Goal: Task Accomplishment & Management: Manage account settings

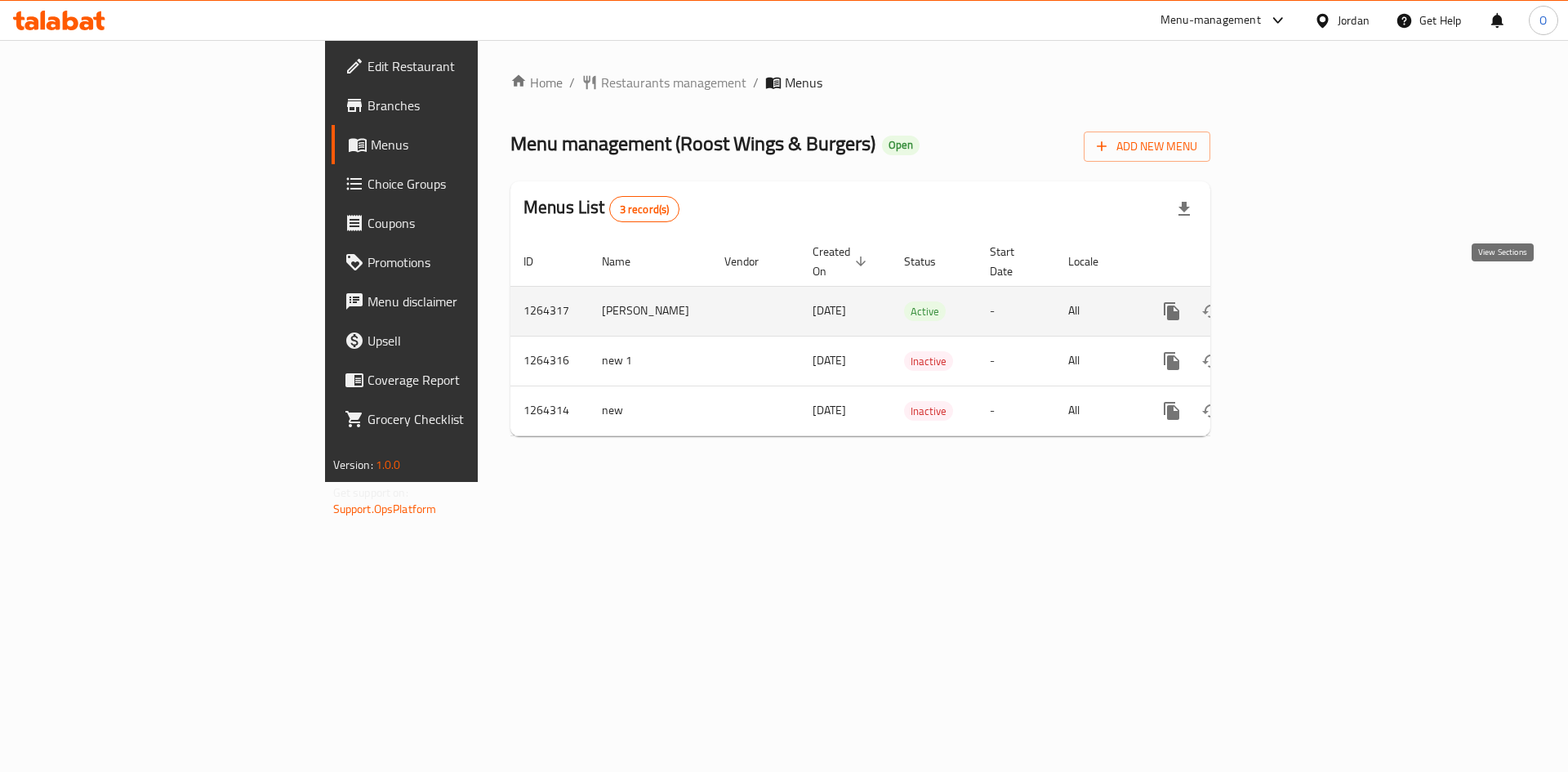
click at [1299, 301] on icon "enhanced table" at bounding box center [1289, 310] width 20 height 20
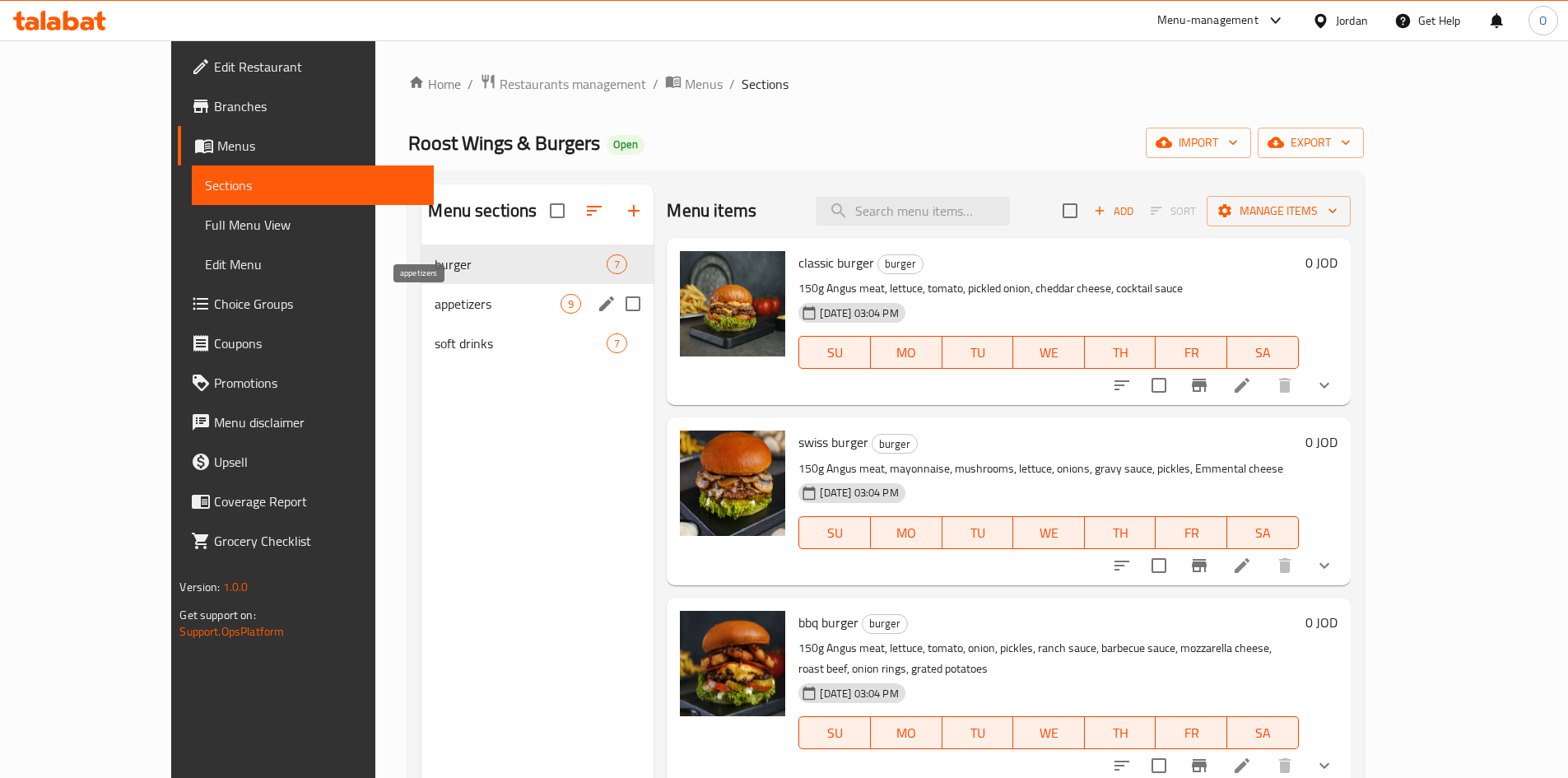
click at [455, 306] on span "appetizers" at bounding box center [497, 303] width 126 height 20
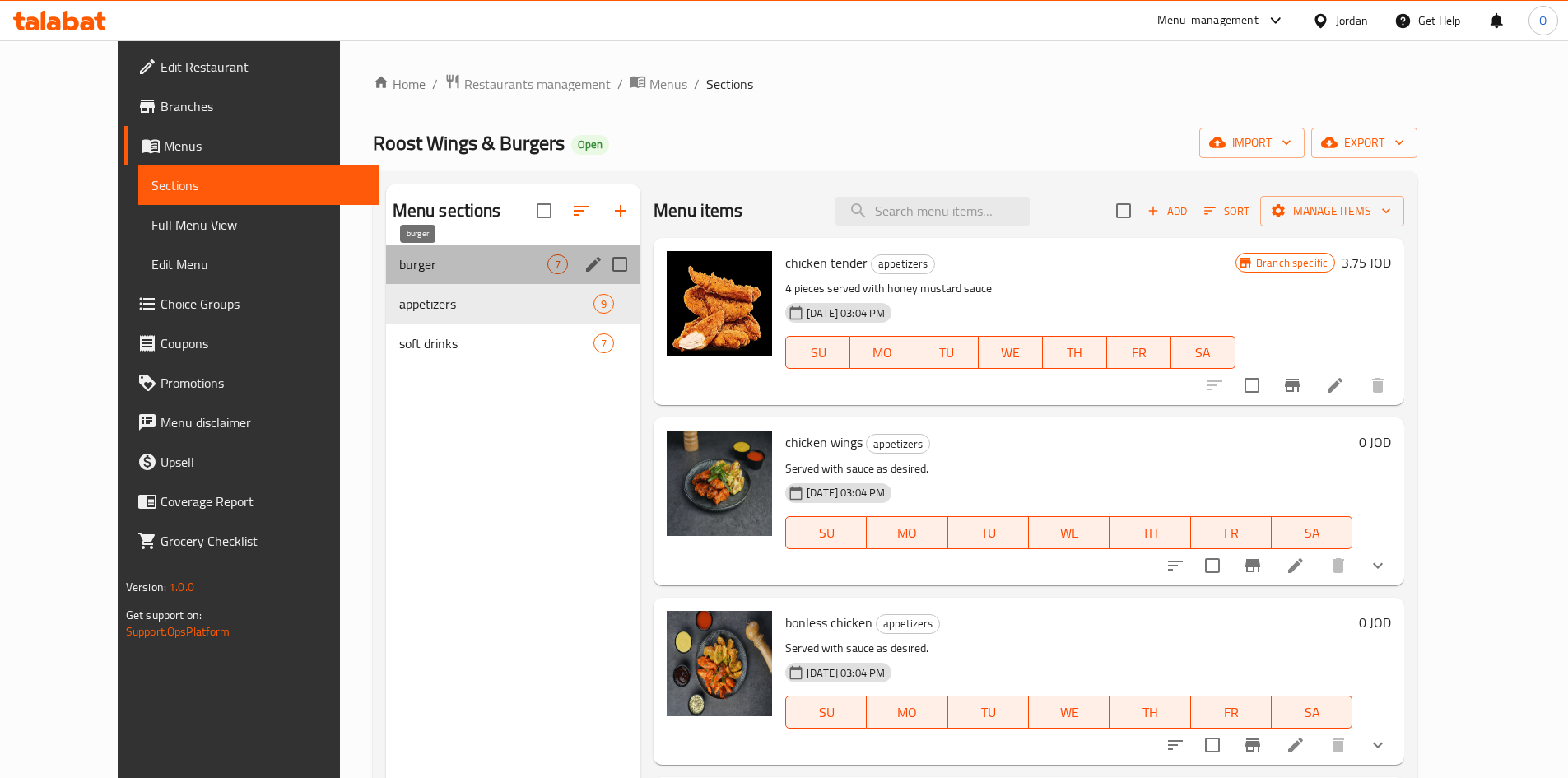
click at [400, 260] on span "burger" at bounding box center [474, 263] width 148 height 20
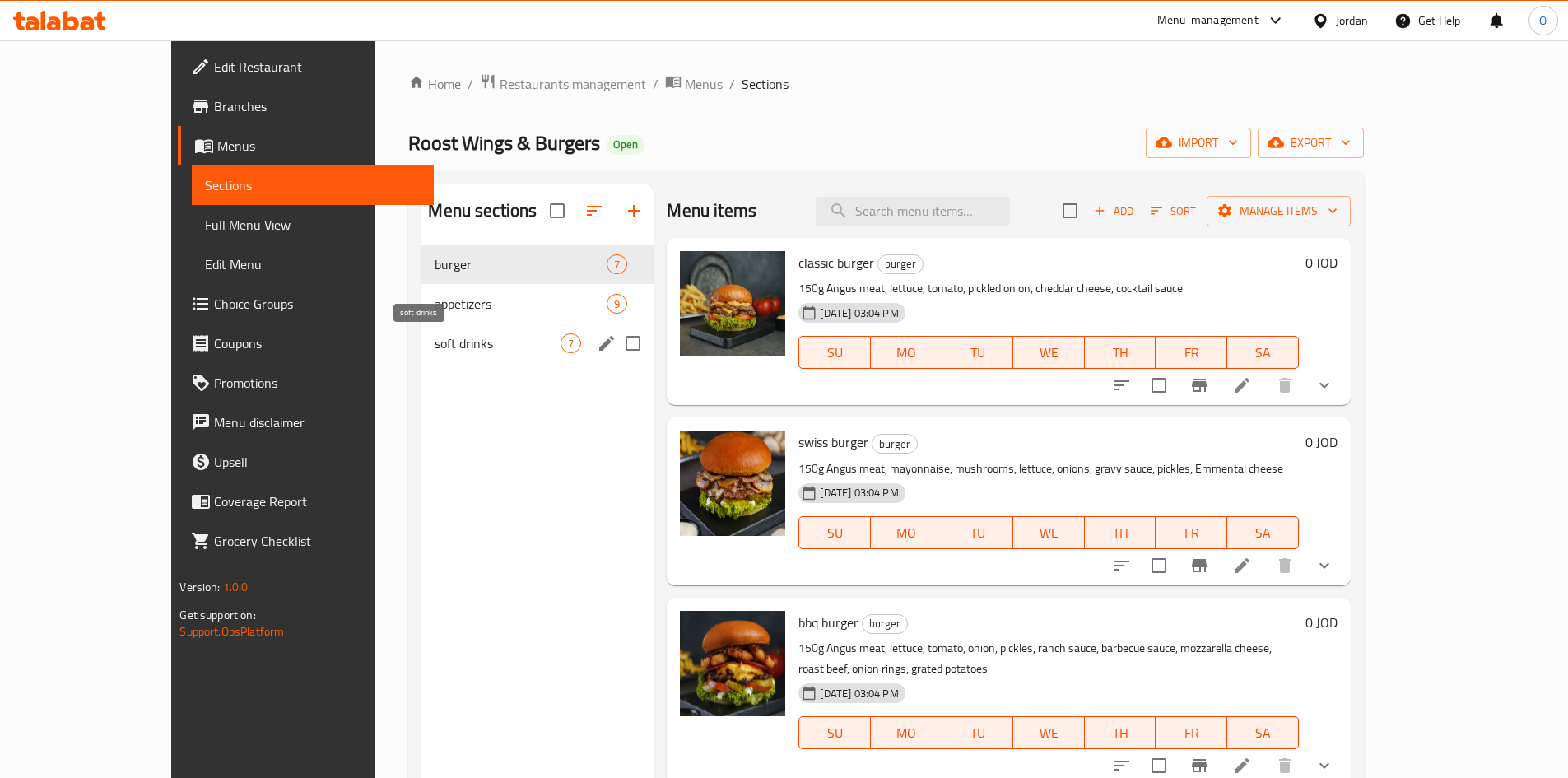
click at [435, 346] on span "soft drinks" at bounding box center [497, 343] width 126 height 20
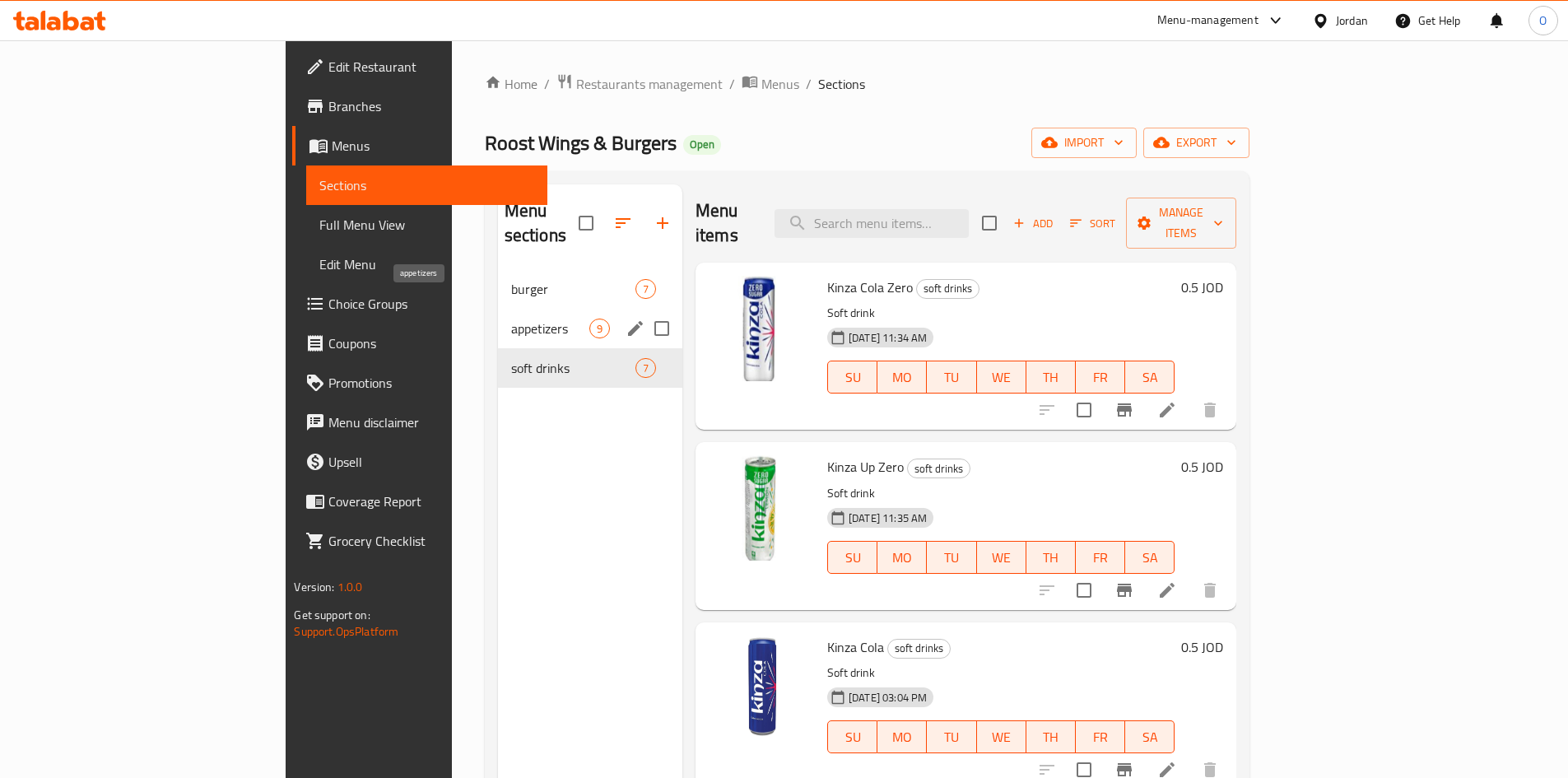
click at [511, 319] on span "appetizers" at bounding box center [550, 328] width 78 height 20
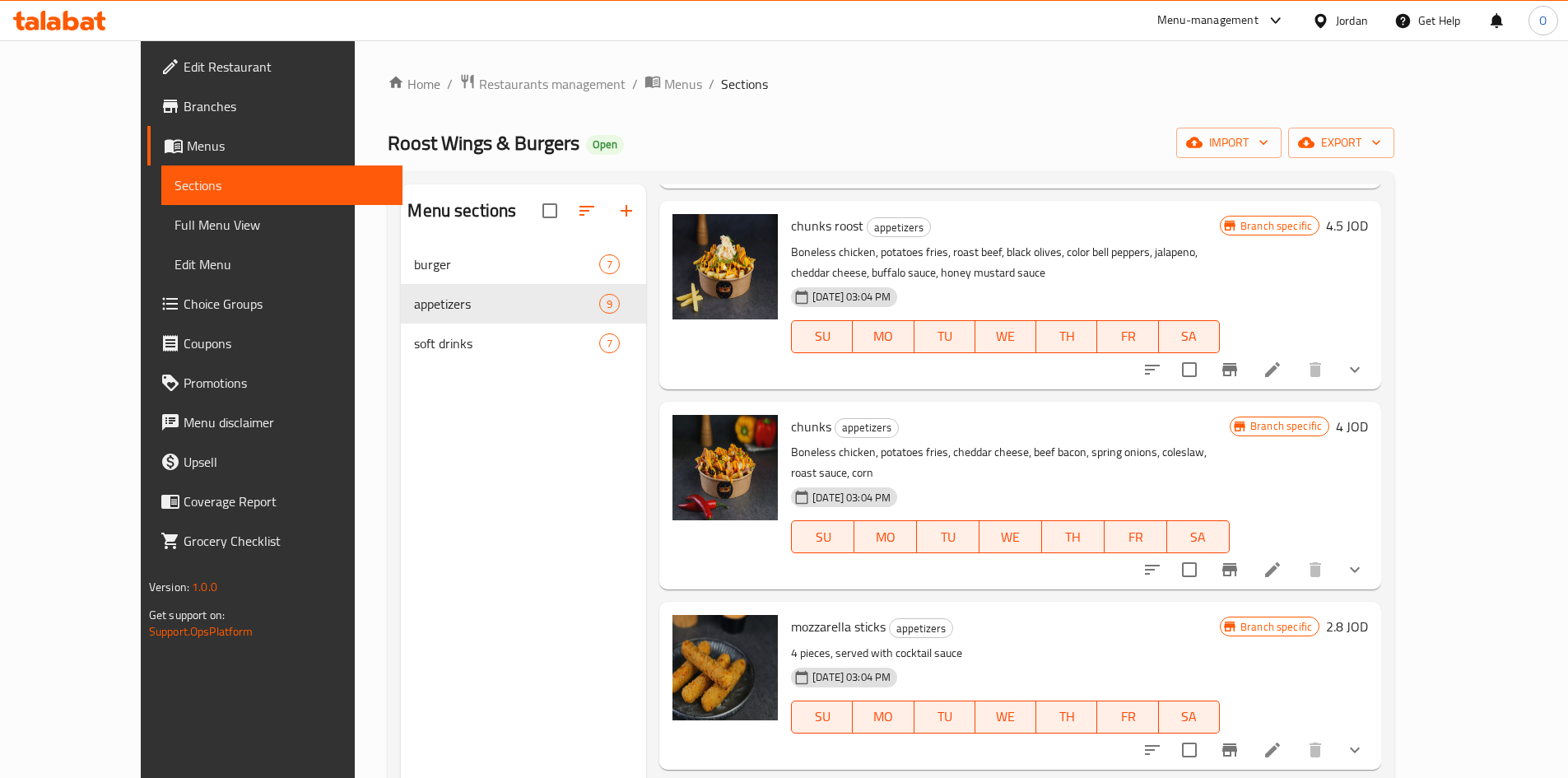
scroll to position [165, 0]
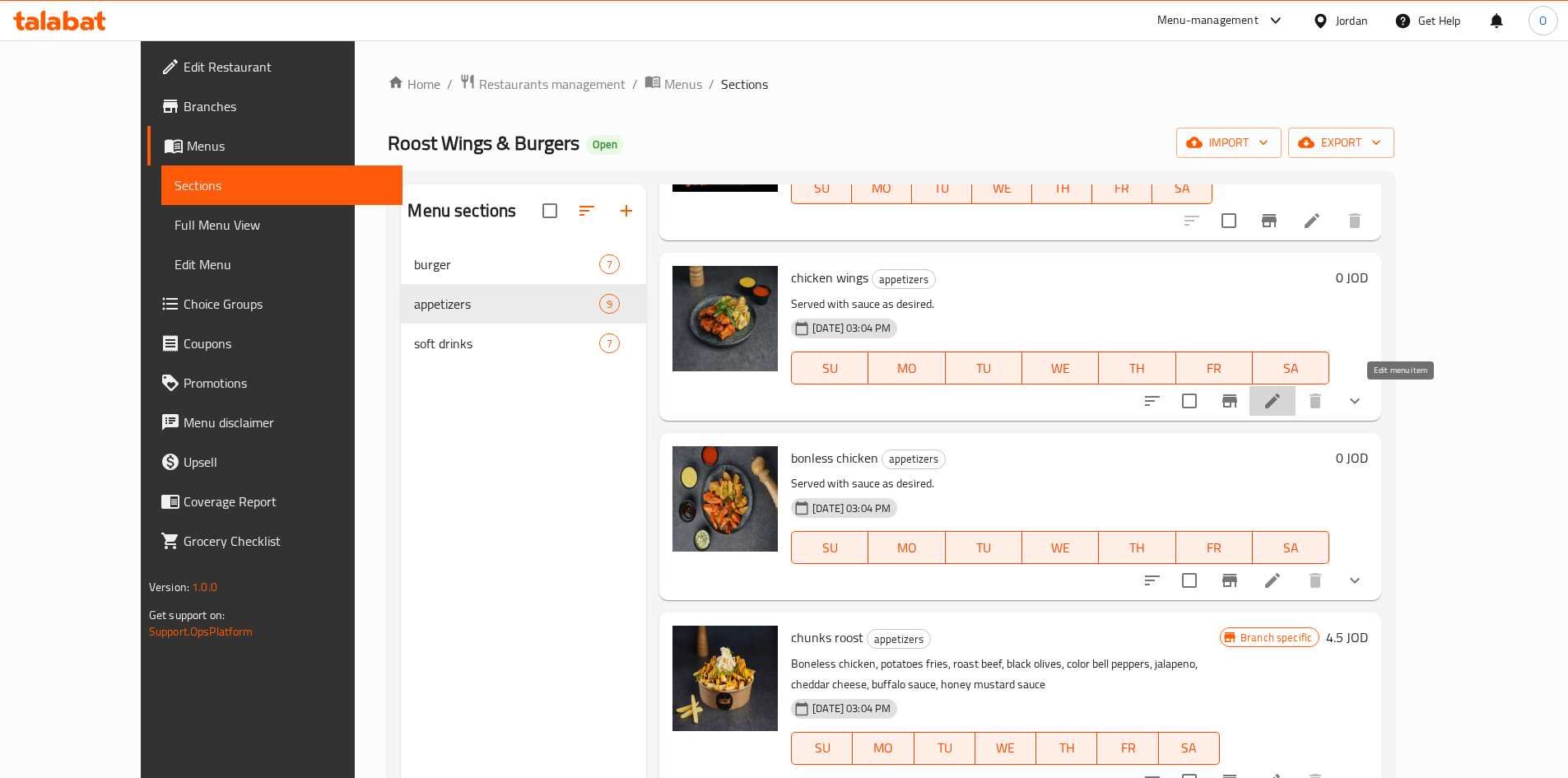
click at [1282, 402] on icon at bounding box center [1272, 400] width 20 height 20
